Goal: Information Seeking & Learning: Check status

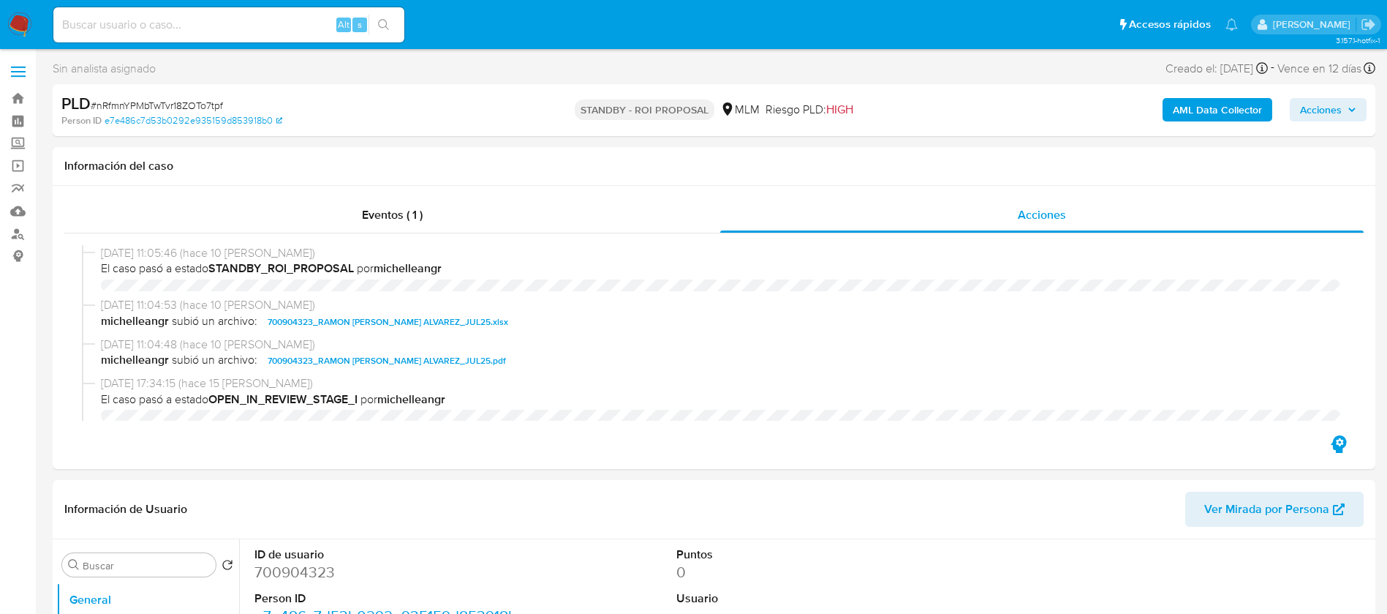
select select "10"
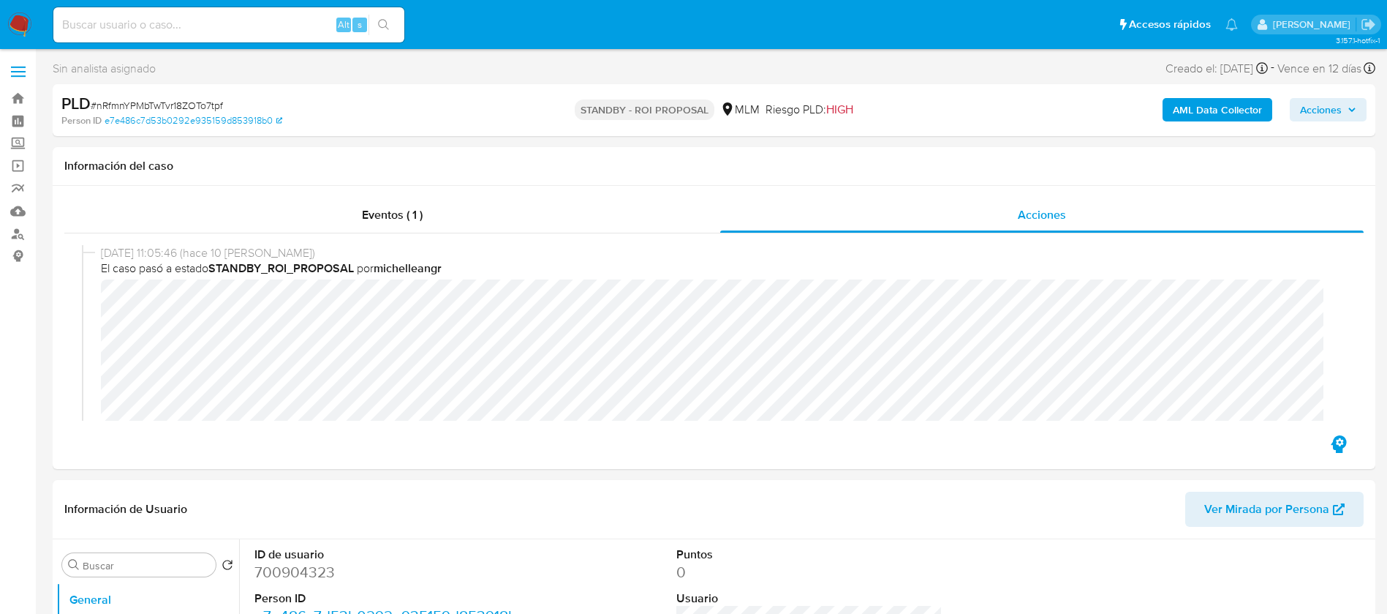
scroll to position [110, 0]
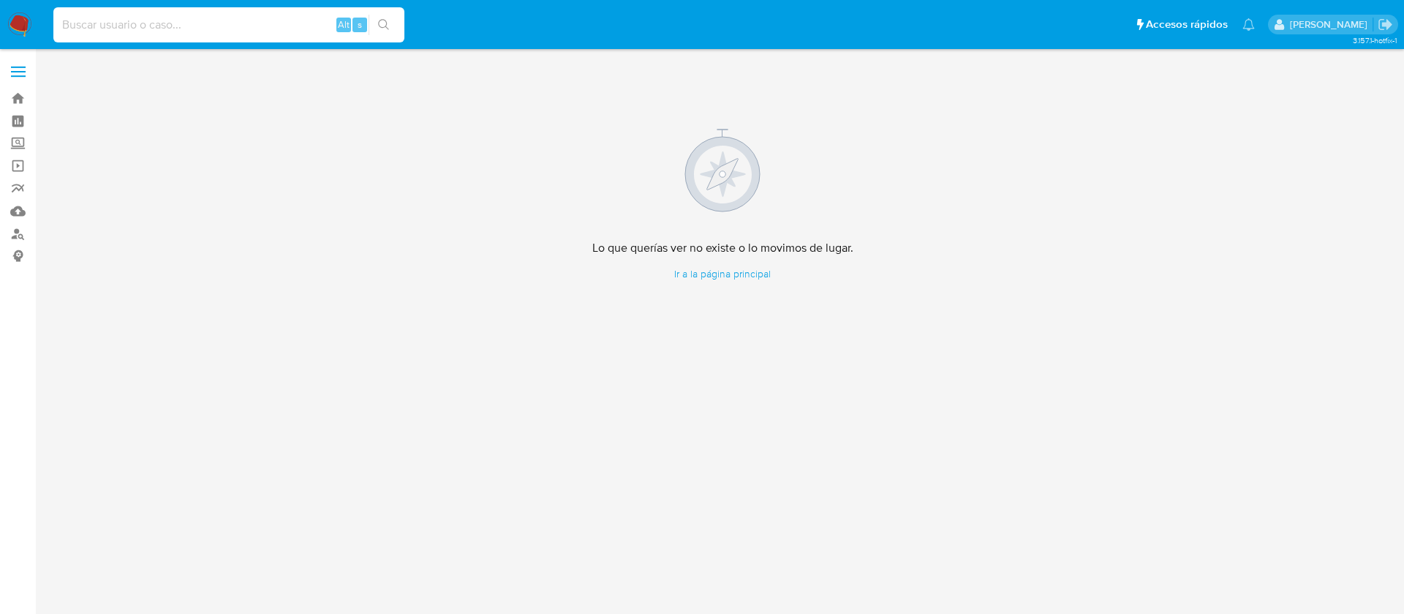
click at [174, 30] on input at bounding box center [228, 24] width 351 height 19
paste input "[PERSON_NAME] [PERSON_NAME]"
type input "[PERSON_NAME] [PERSON_NAME]"
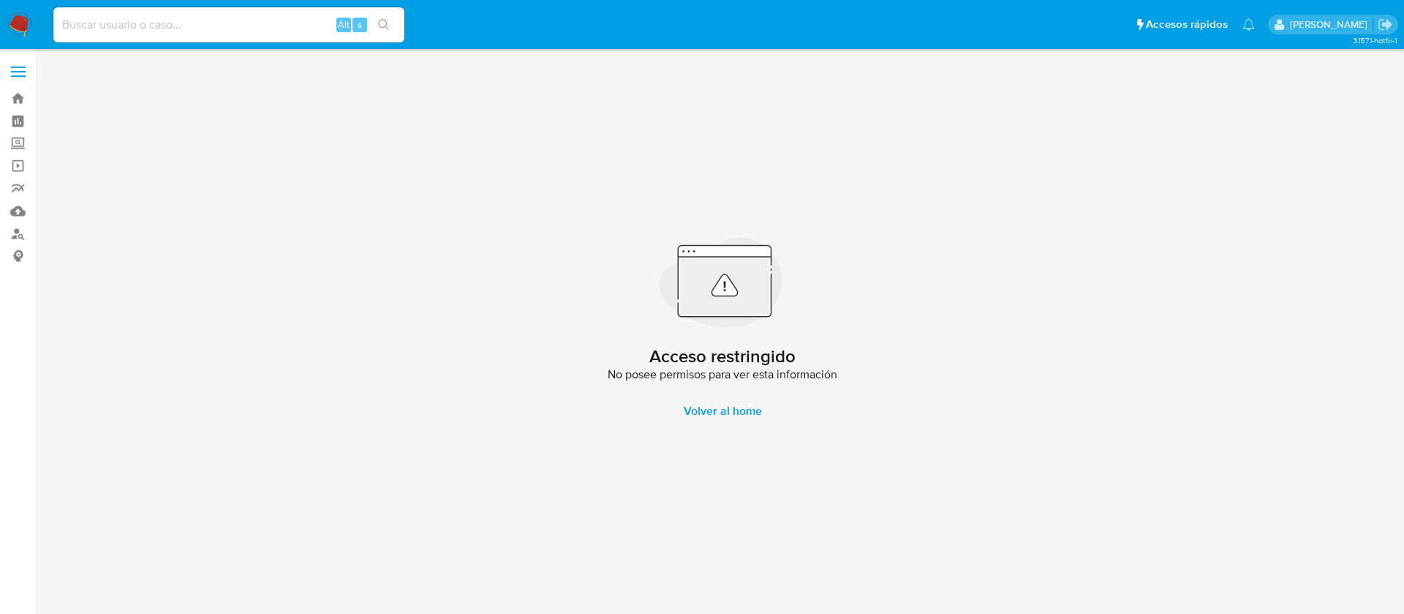
click at [20, 20] on img at bounding box center [19, 24] width 25 height 25
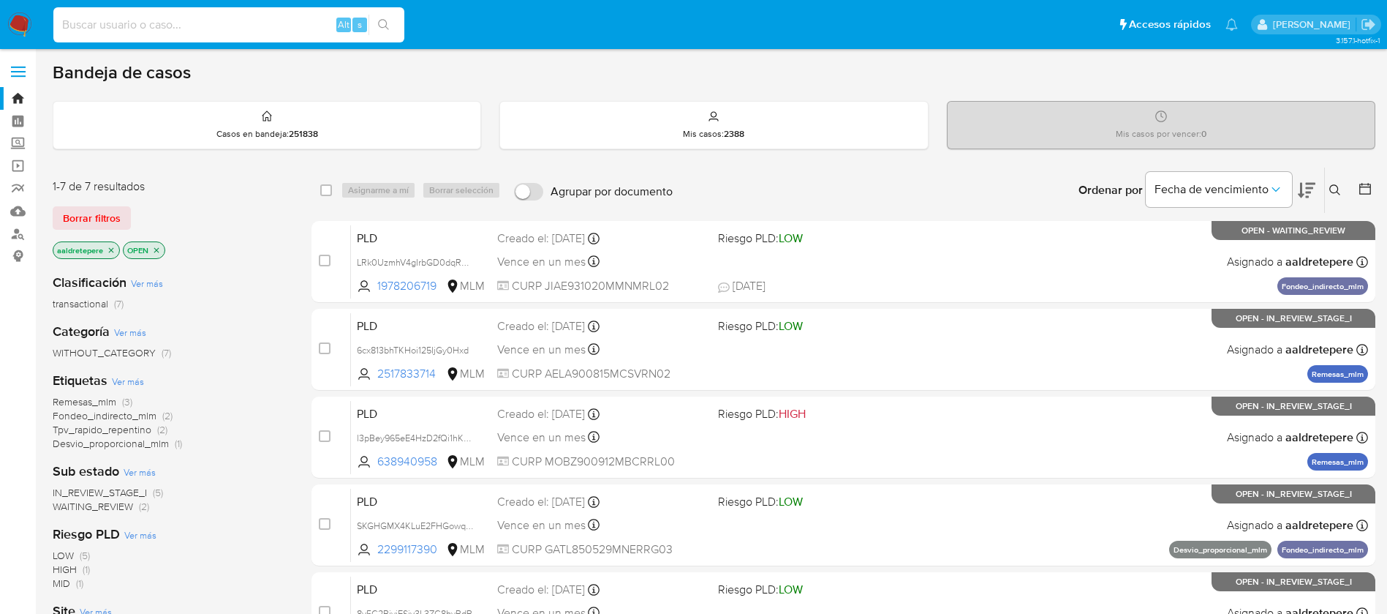
click at [137, 31] on input at bounding box center [228, 24] width 351 height 19
paste input "[PERSON_NAME] [PERSON_NAME]"
type input "LUIS ADALBERTO CANTU TENORIO"
click at [15, 142] on label "Screening" at bounding box center [87, 143] width 174 height 23
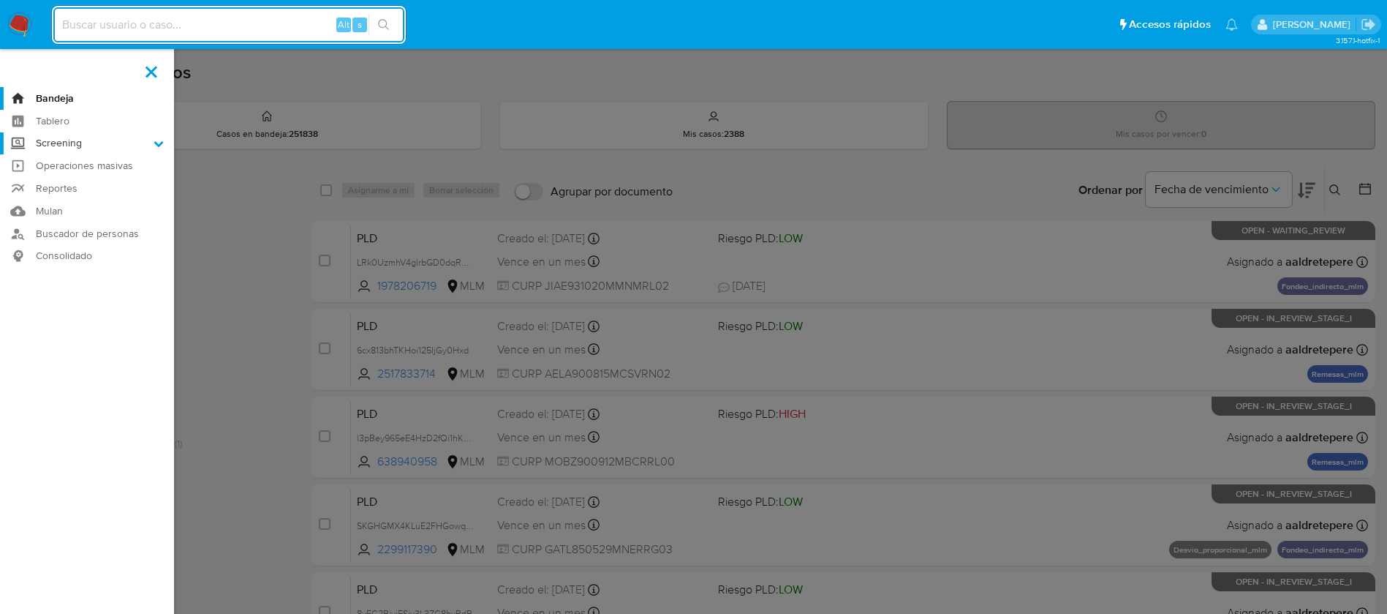
click at [0, 0] on input "Screening" at bounding box center [0, 0] width 0 height 0
click at [51, 206] on link "Herramientas" at bounding box center [87, 201] width 174 height 18
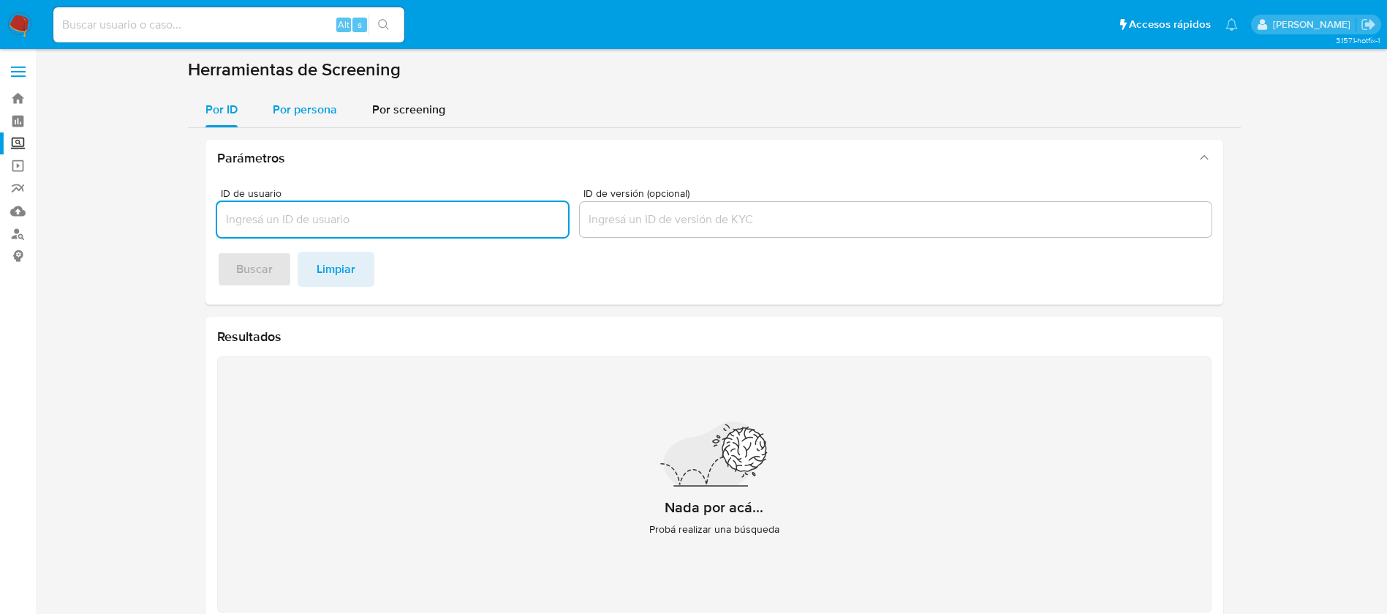
click at [341, 127] on button "Por persona" at bounding box center [304, 109] width 99 height 35
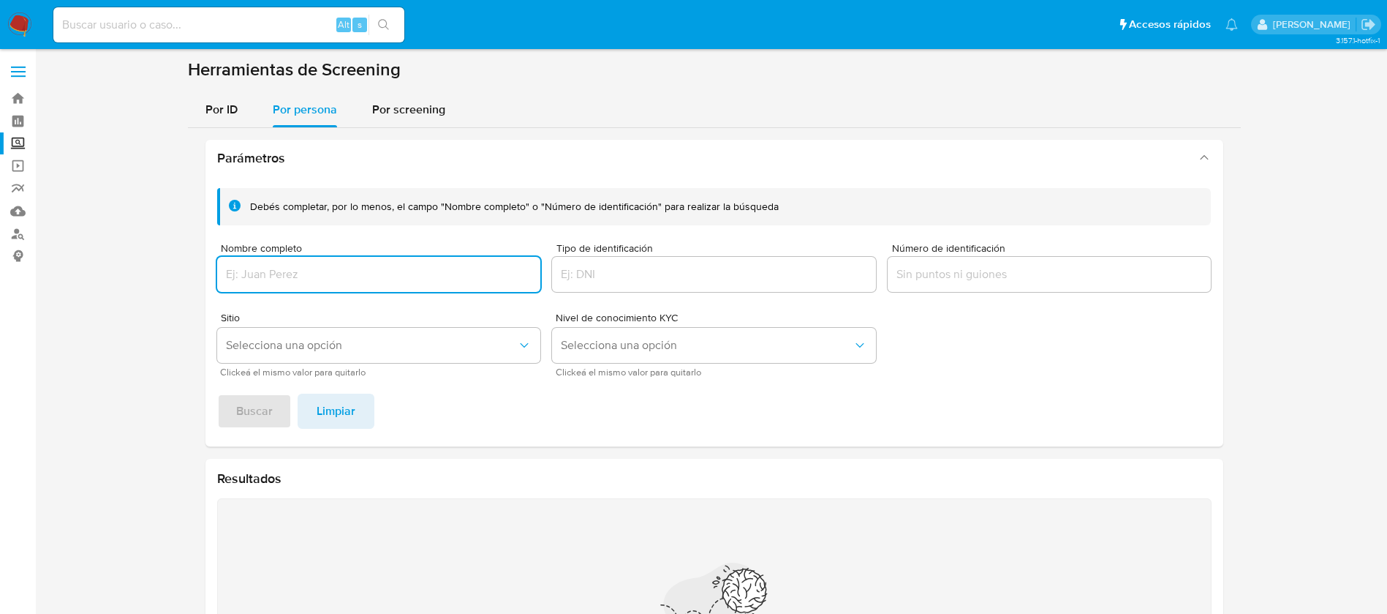
click at [374, 287] on div at bounding box center [379, 274] width 324 height 35
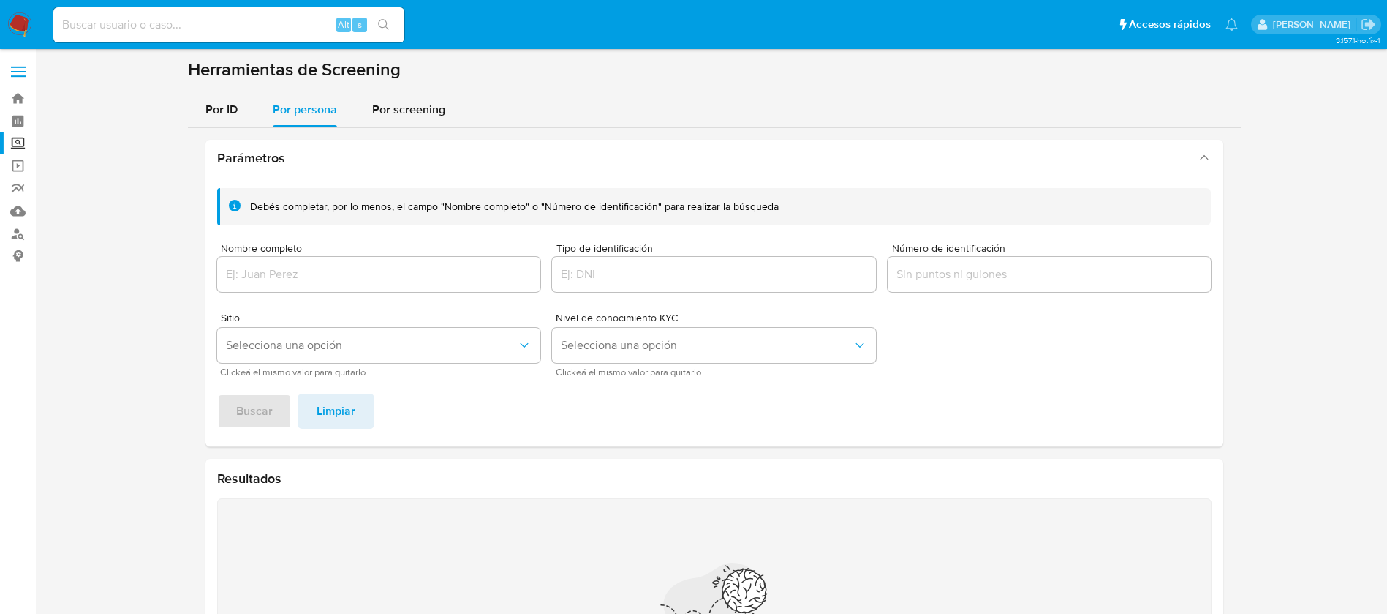
click at [265, 261] on div at bounding box center [379, 274] width 324 height 35
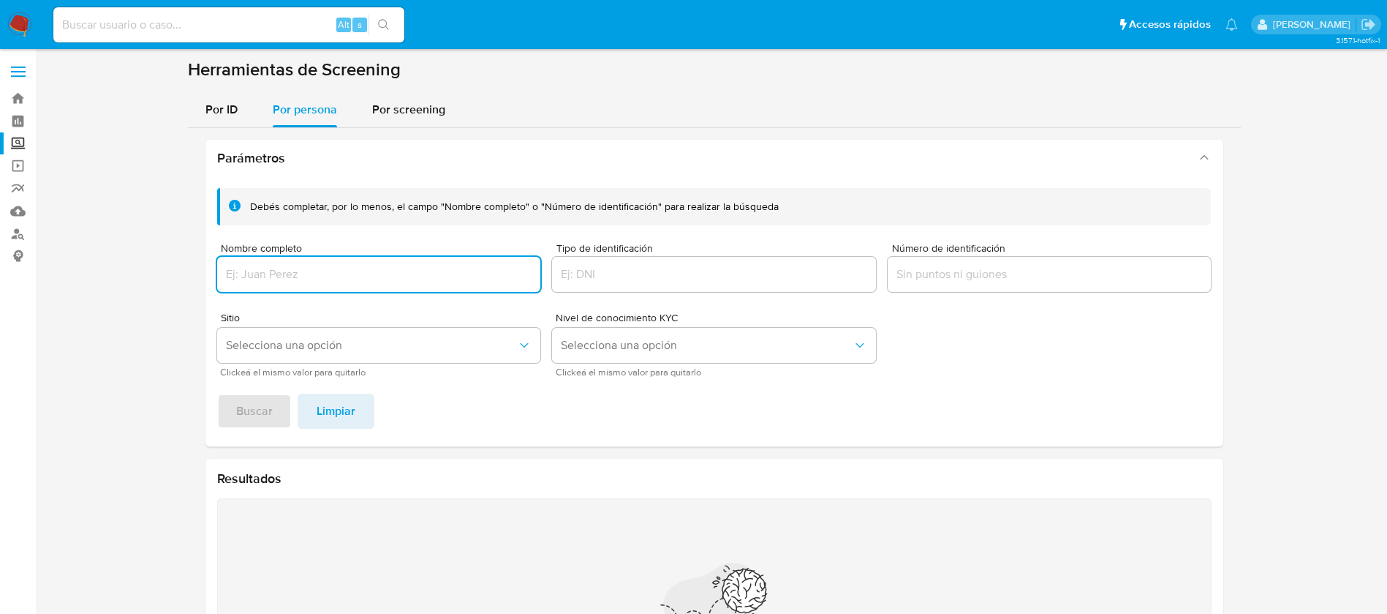
click at [265, 269] on input "Nombre completo" at bounding box center [379, 274] width 324 height 19
type input "LUIS ADALBERTO CANTU TENORIO"
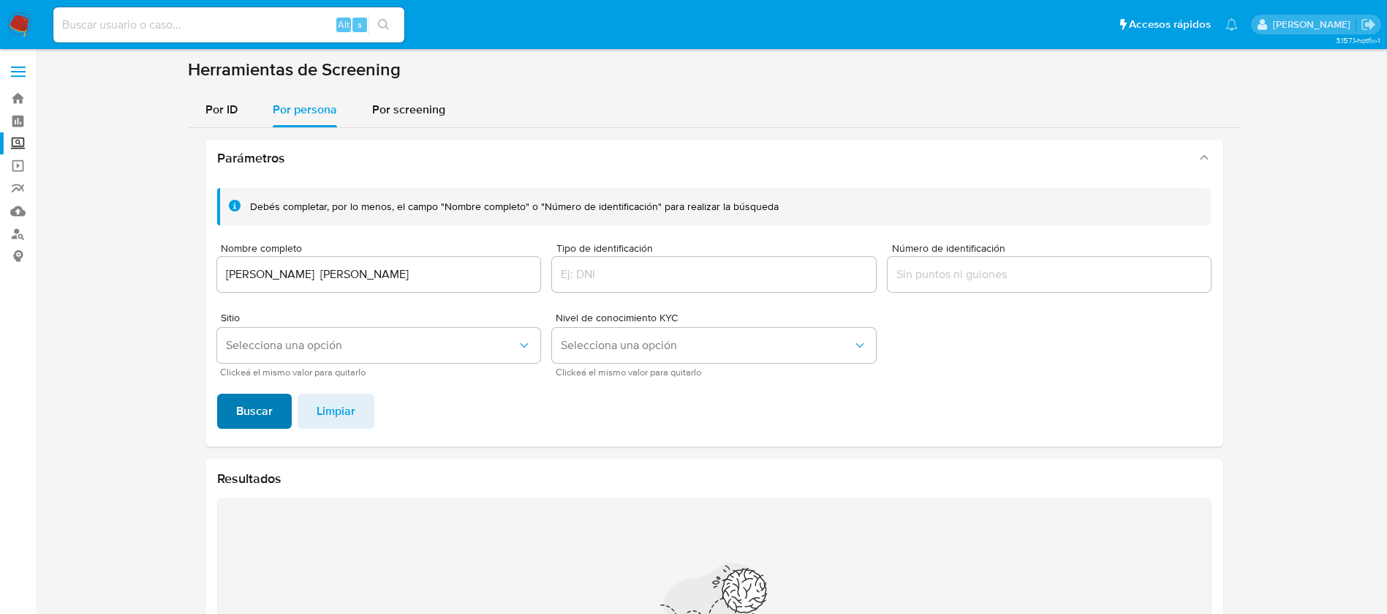
click at [244, 398] on span "Buscar" at bounding box center [254, 411] width 37 height 32
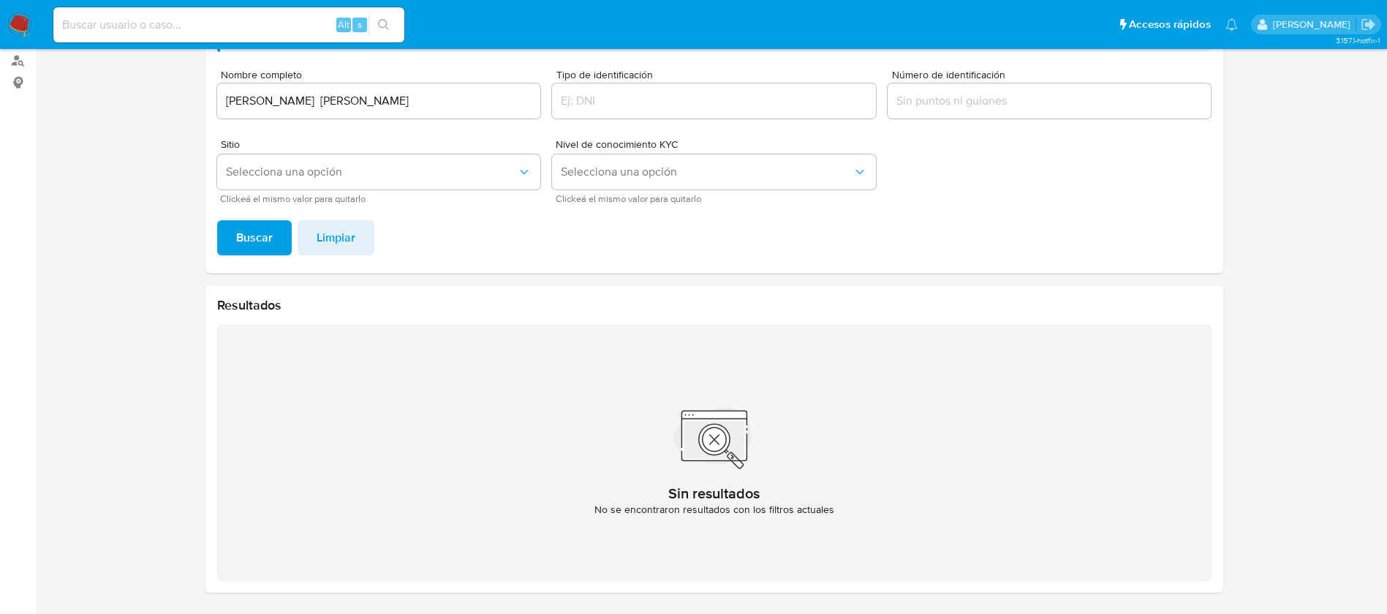
click at [184, 28] on input at bounding box center [228, 24] width 351 height 19
paste input "2541880686"
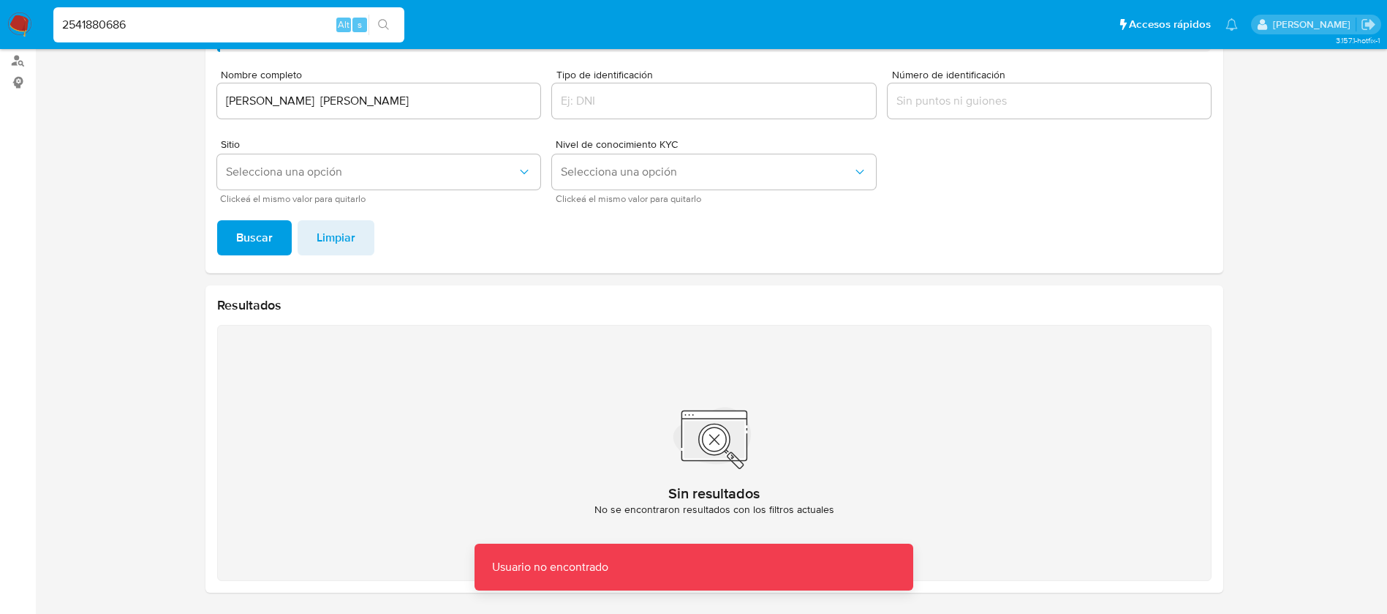
click at [180, 29] on input "2541880686" at bounding box center [228, 24] width 351 height 19
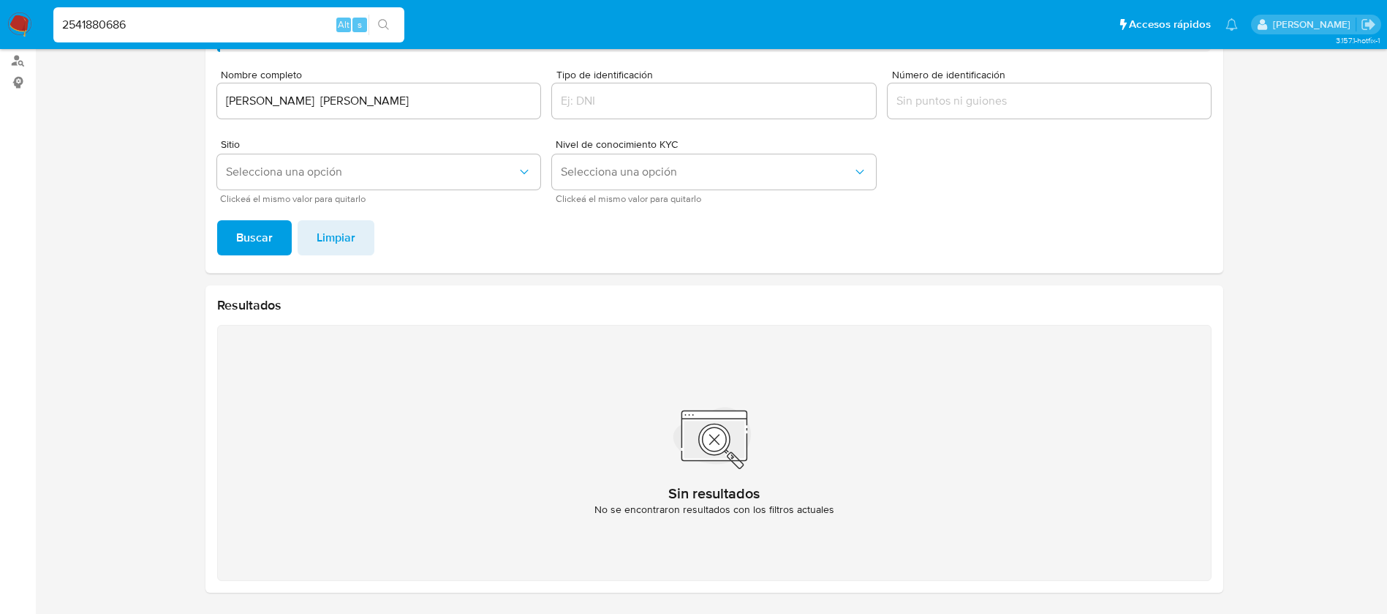
type input "2541880686"
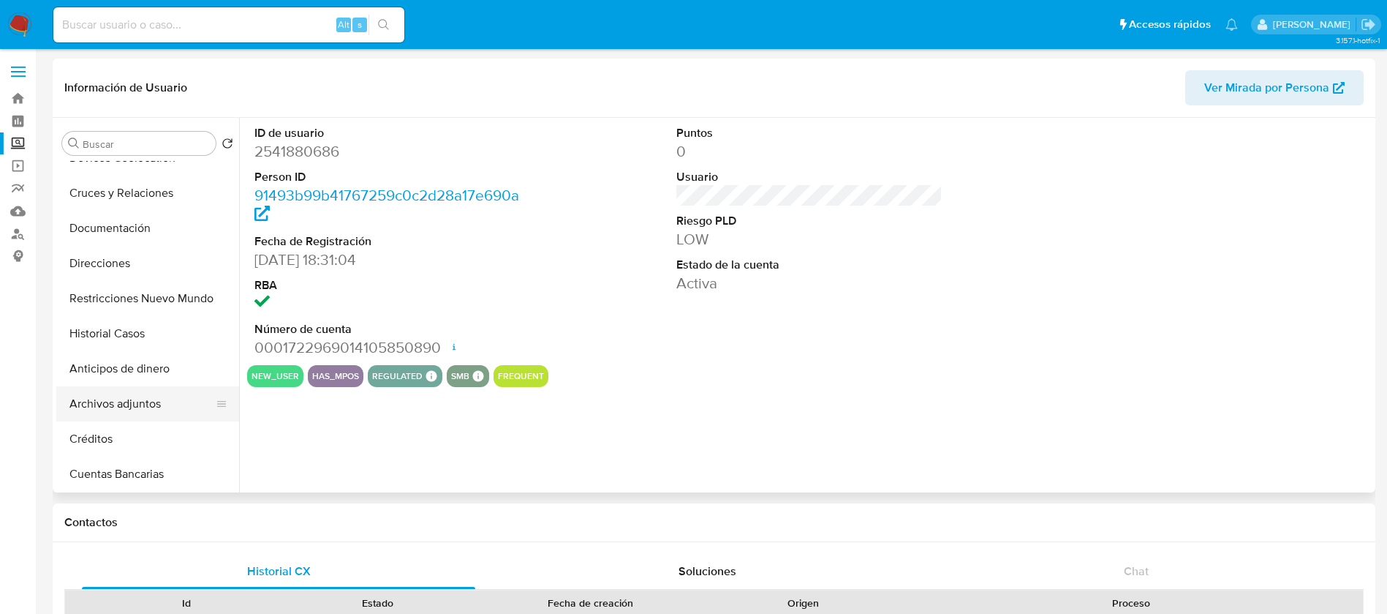
select select "10"
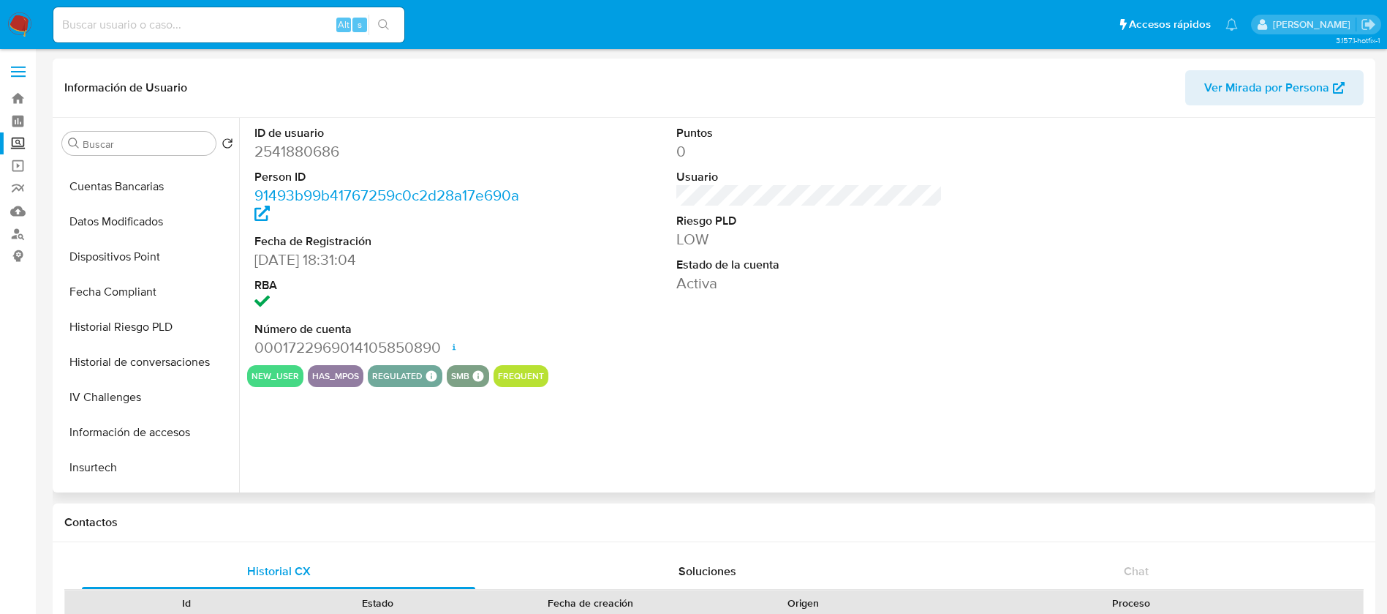
scroll to position [439, 0]
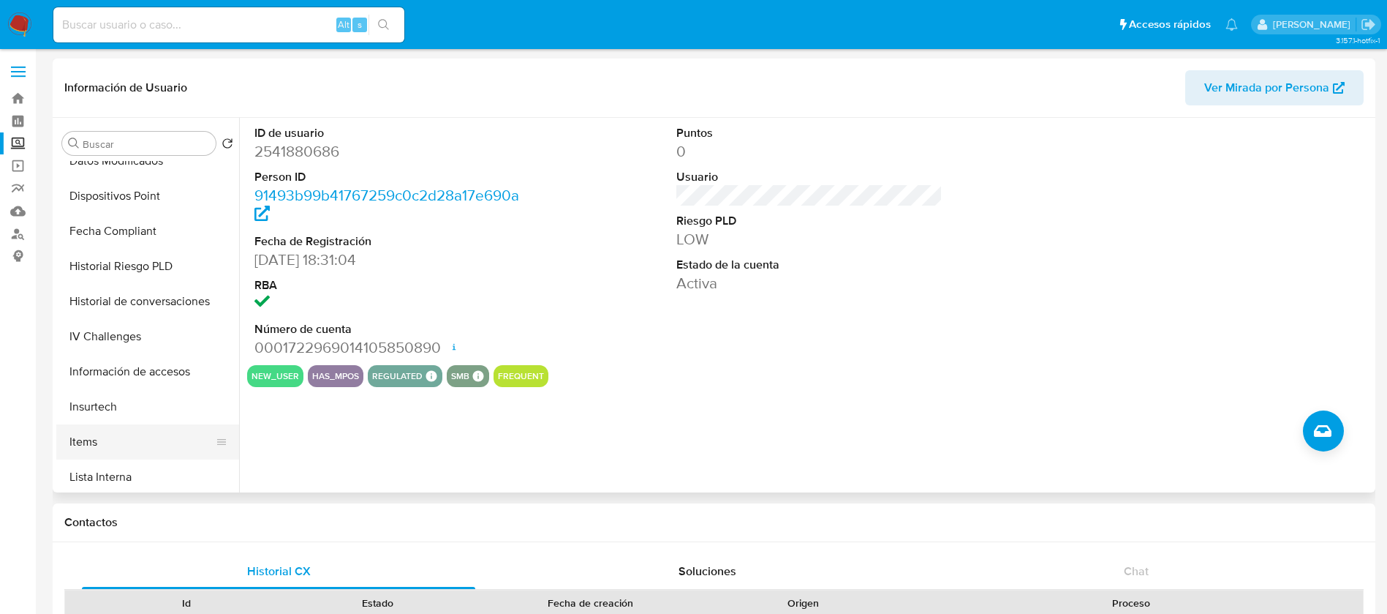
click at [121, 438] on button "Items" at bounding box center [141, 441] width 171 height 35
